Goal: Find contact information: Find contact information

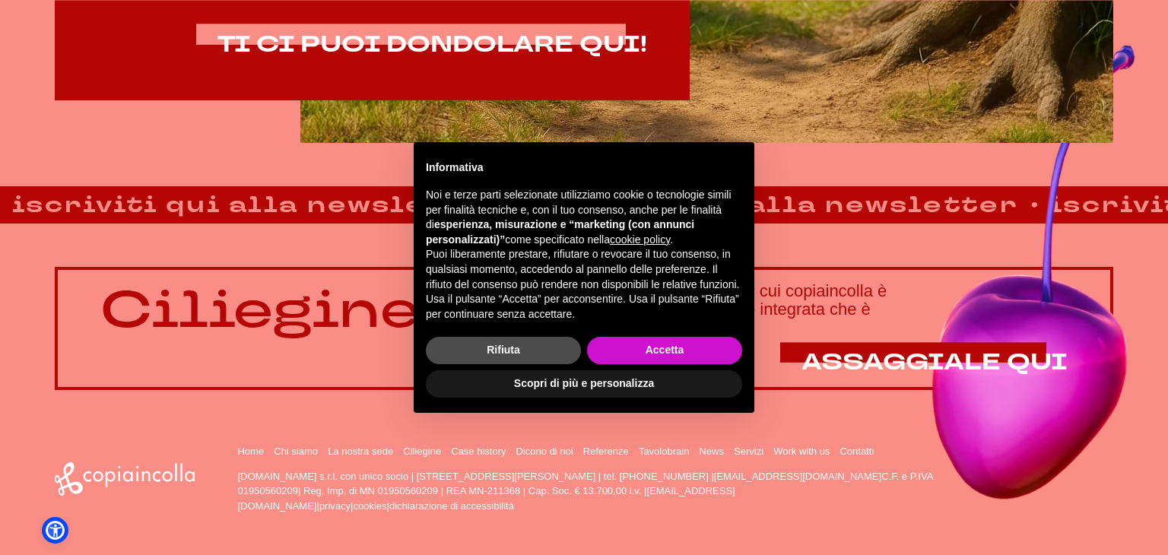
scroll to position [1086, 0]
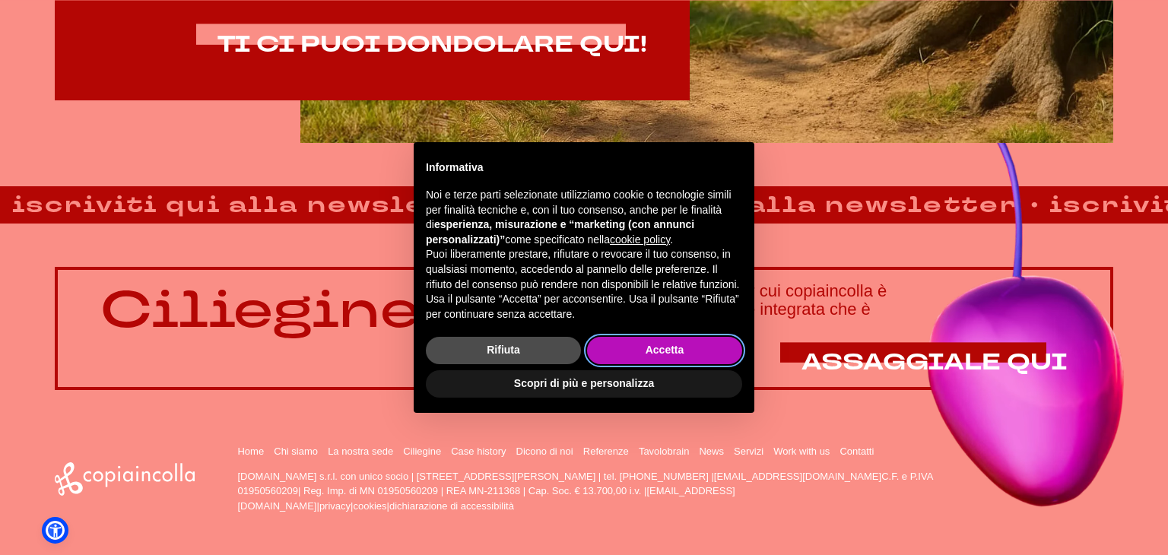
click at [651, 352] on button "Accetta" at bounding box center [664, 350] width 155 height 27
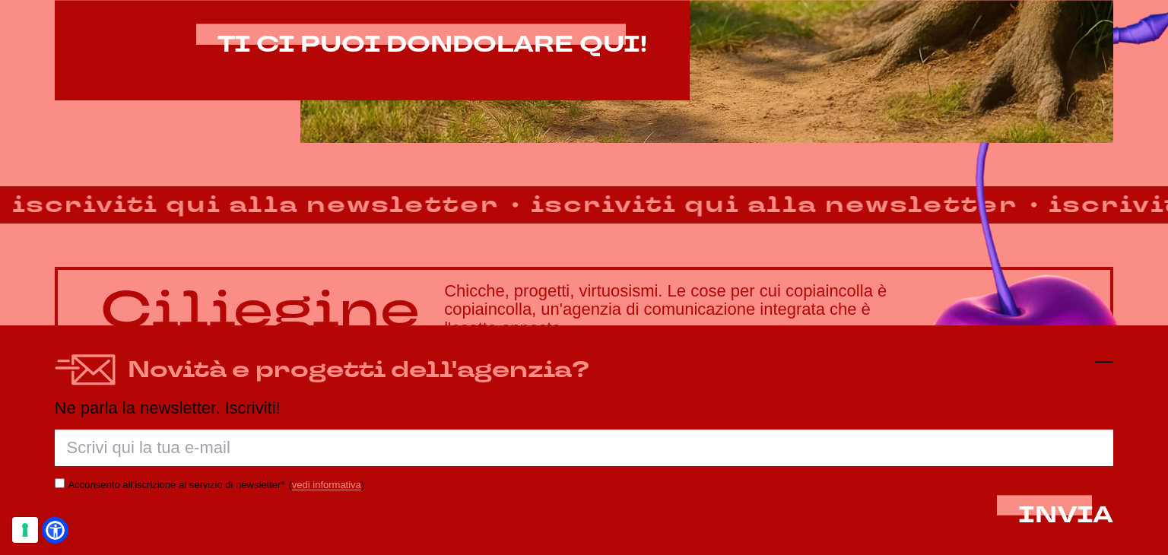
click at [1109, 362] on g at bounding box center [1104, 362] width 18 height 0
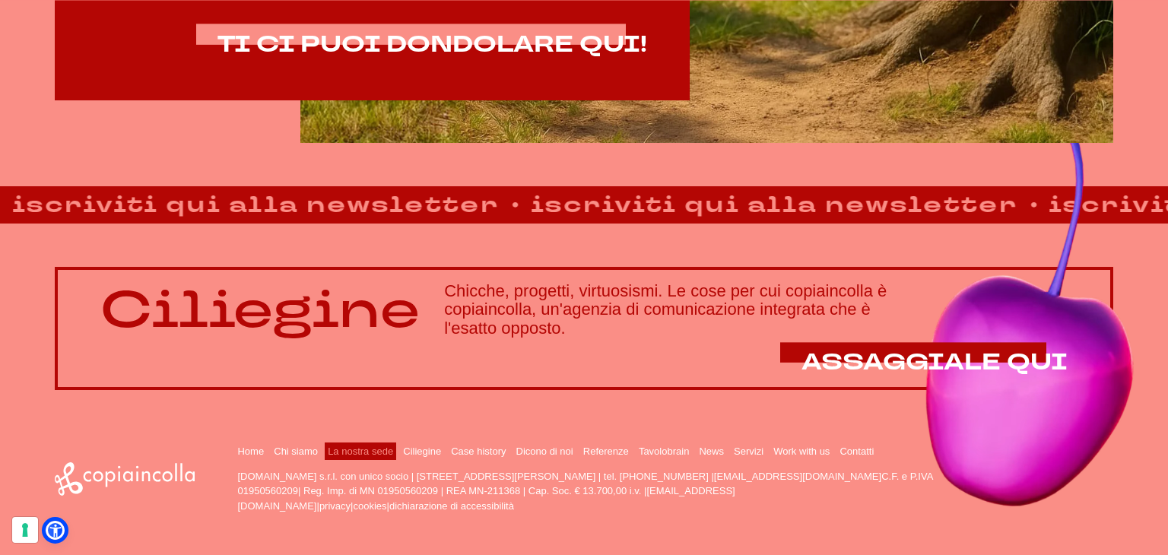
click at [371, 452] on link "La nostra sede" at bounding box center [360, 451] width 65 height 11
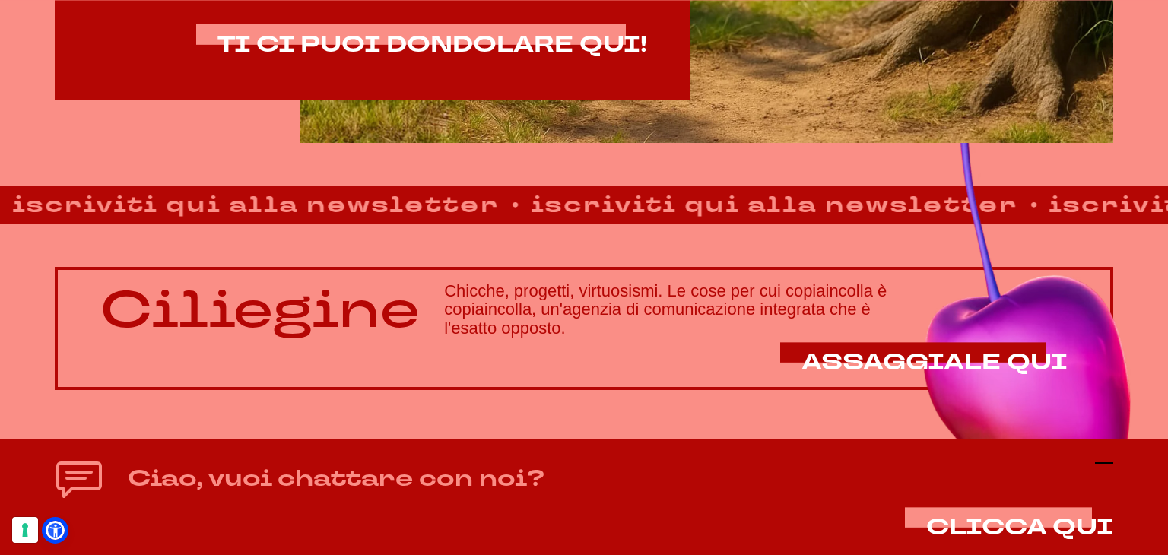
click at [1109, 467] on icon at bounding box center [1104, 463] width 18 height 18
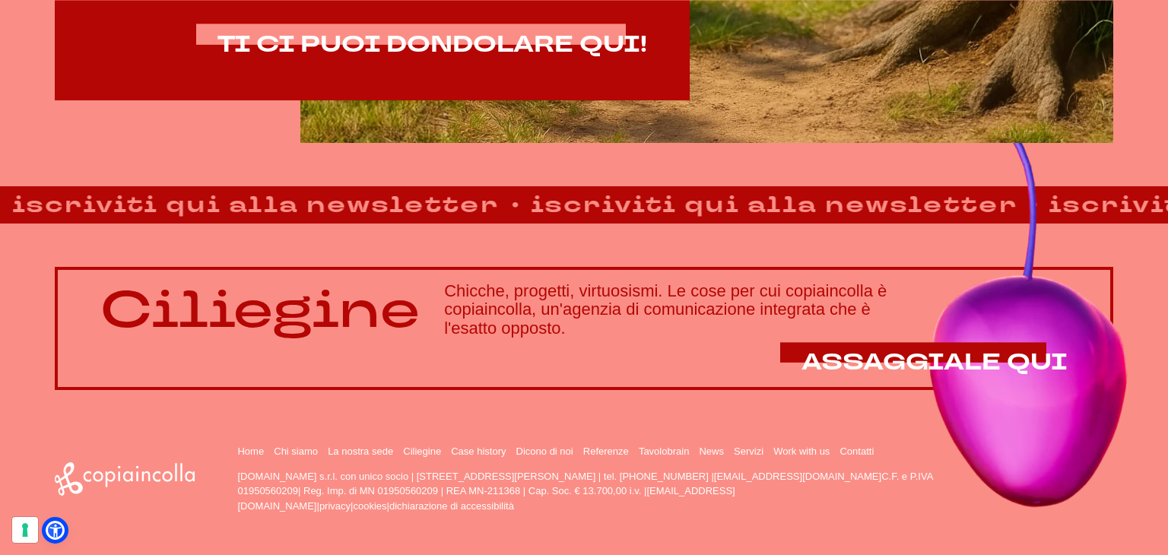
drag, startPoint x: 520, startPoint y: 477, endPoint x: 613, endPoint y: 475, distance: 92.8
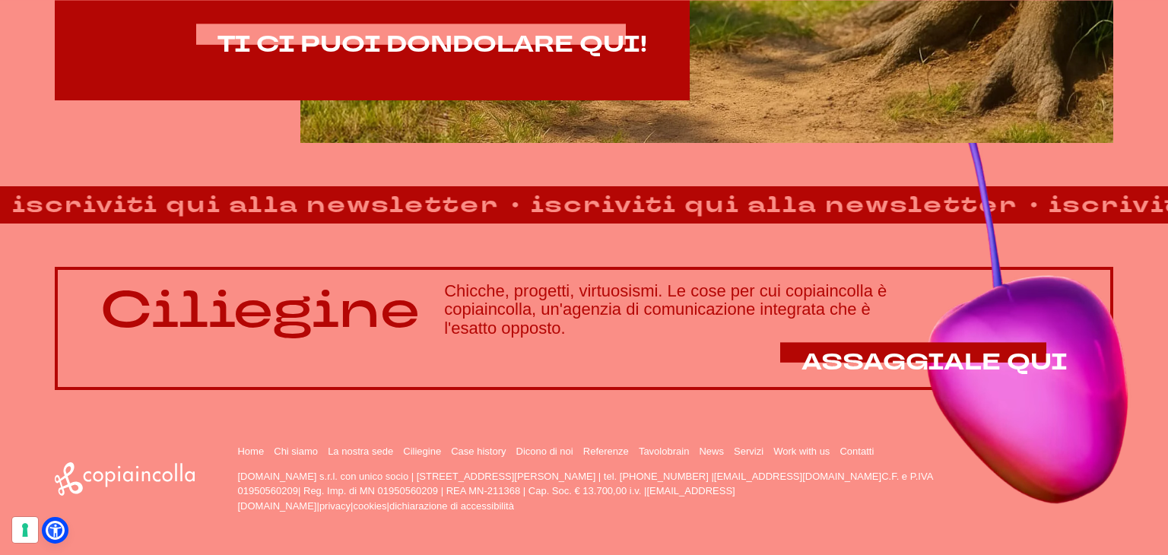
click at [613, 475] on p "[DOMAIN_NAME] s.r.l. con unico socio | [STREET_ADDRESS][PERSON_NAME] | tel. [PH…" at bounding box center [587, 491] width 701 height 45
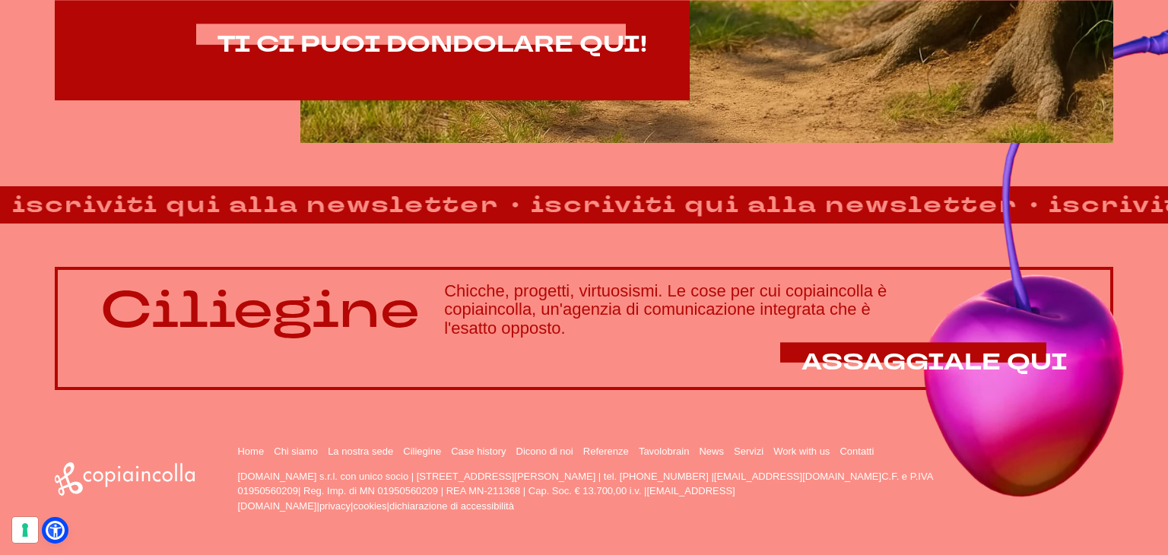
copy p "San Giorgio Bigarello"
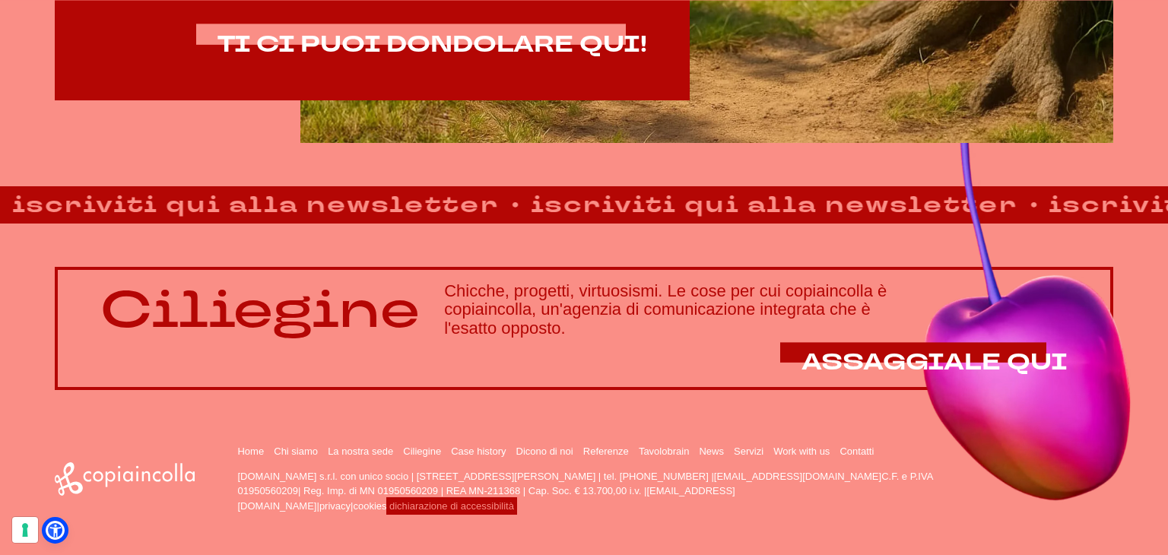
click at [514, 500] on link "dichiarazione di accessibilità" at bounding box center [451, 505] width 125 height 11
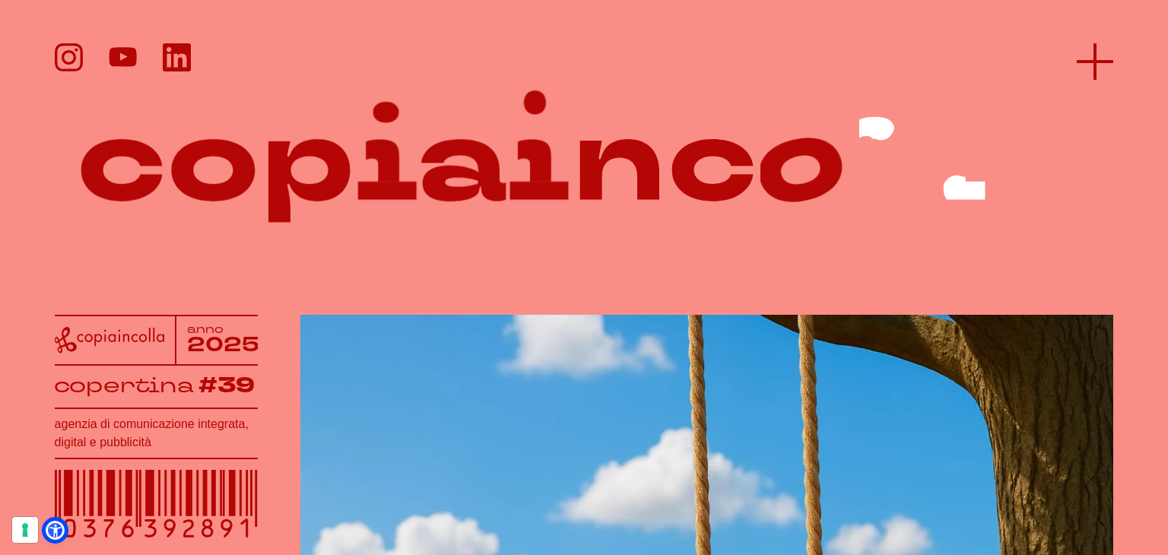
scroll to position [1, 0]
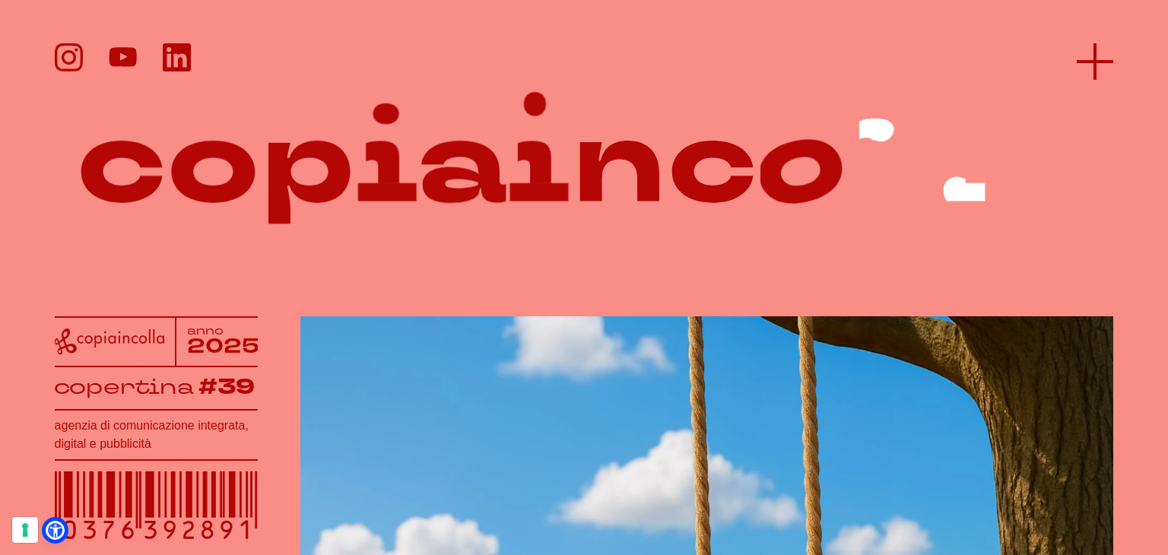
click at [1108, 64] on icon at bounding box center [1095, 61] width 37 height 37
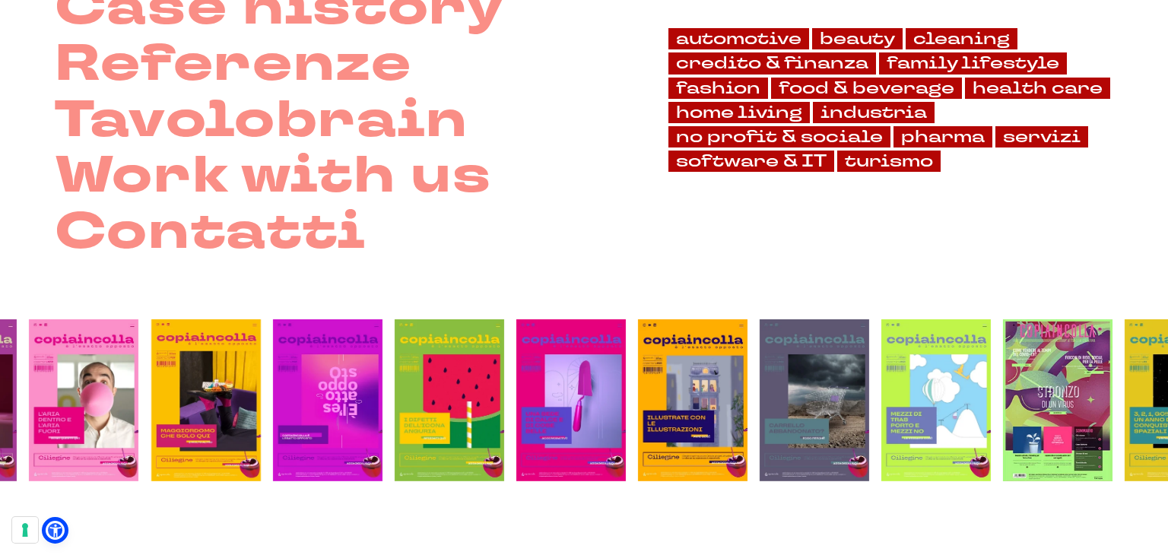
scroll to position [0, 0]
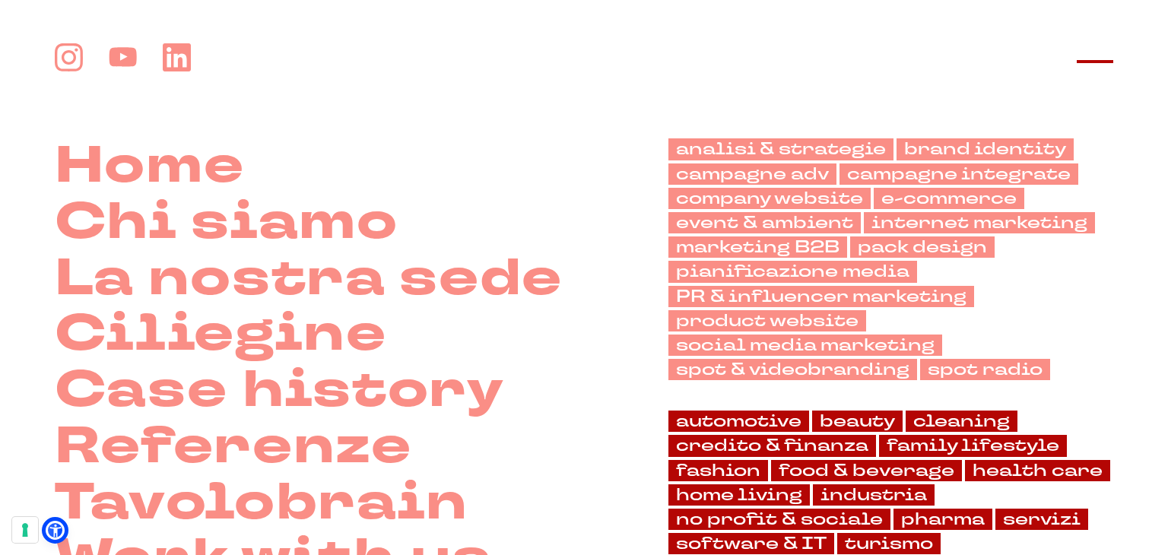
click at [1100, 59] on icon at bounding box center [1095, 61] width 37 height 37
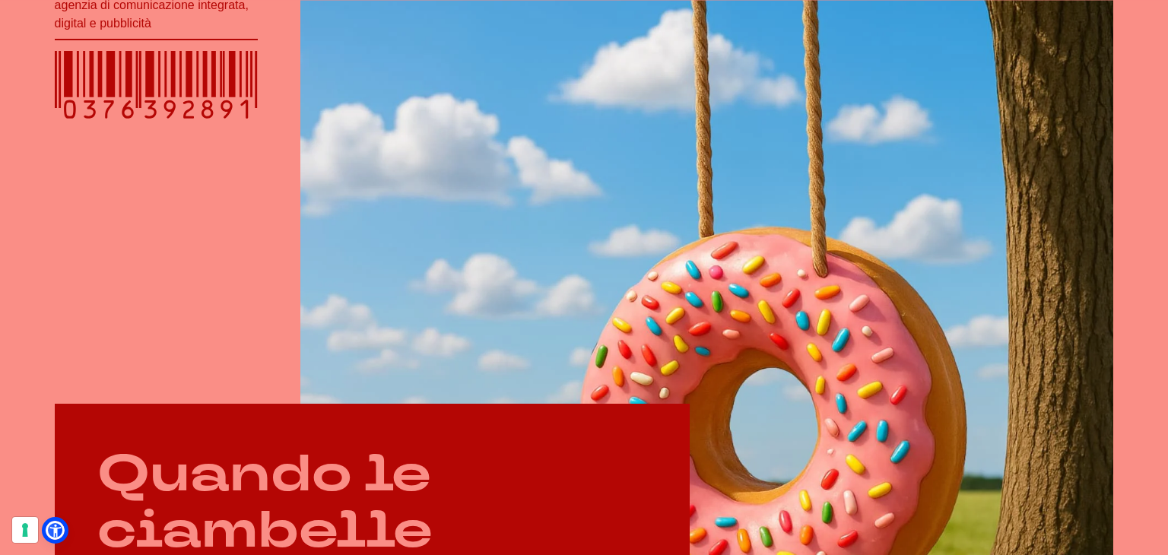
scroll to position [422, 0]
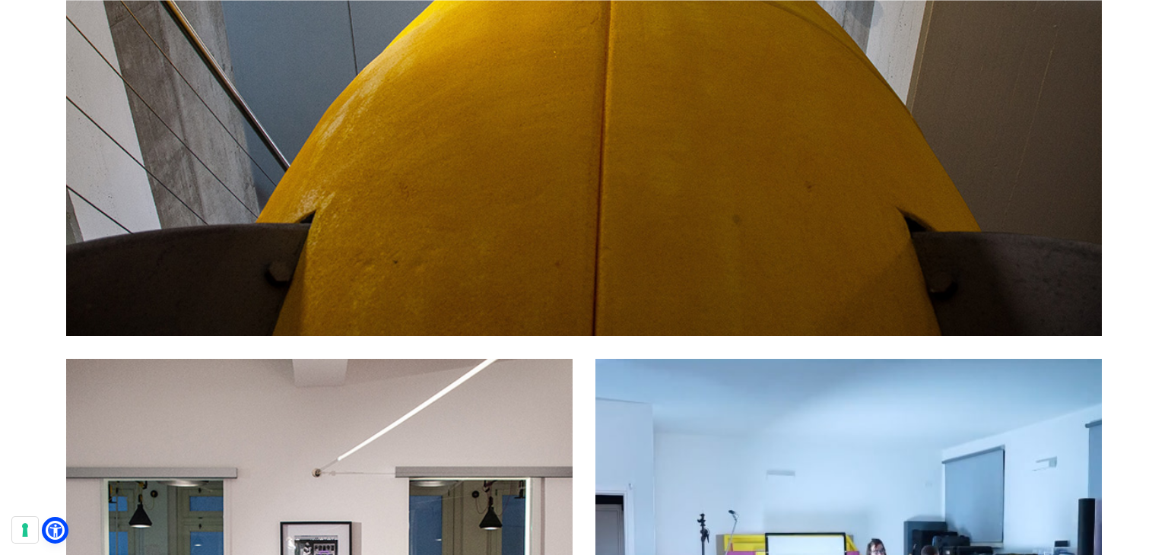
scroll to position [4612, 0]
